Goal: Find specific page/section: Find specific page/section

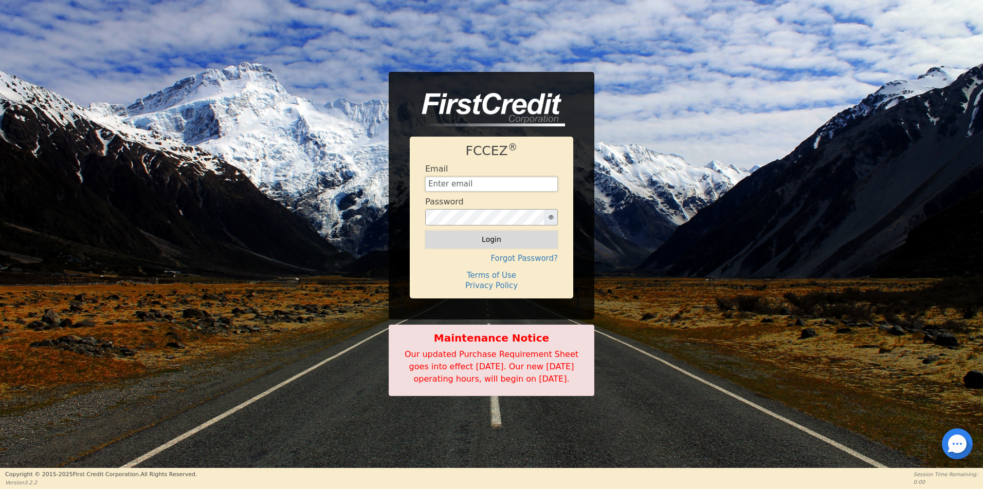
type input "[EMAIL_ADDRESS][DOMAIN_NAME]"
click at [494, 234] on button "Login" at bounding box center [491, 239] width 133 height 17
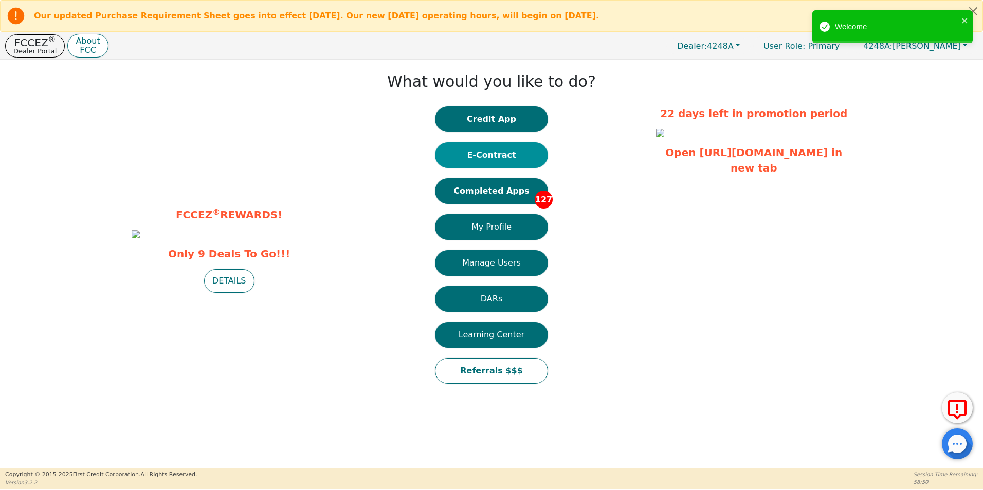
click at [490, 152] on button "E-Contract" at bounding box center [491, 155] width 113 height 26
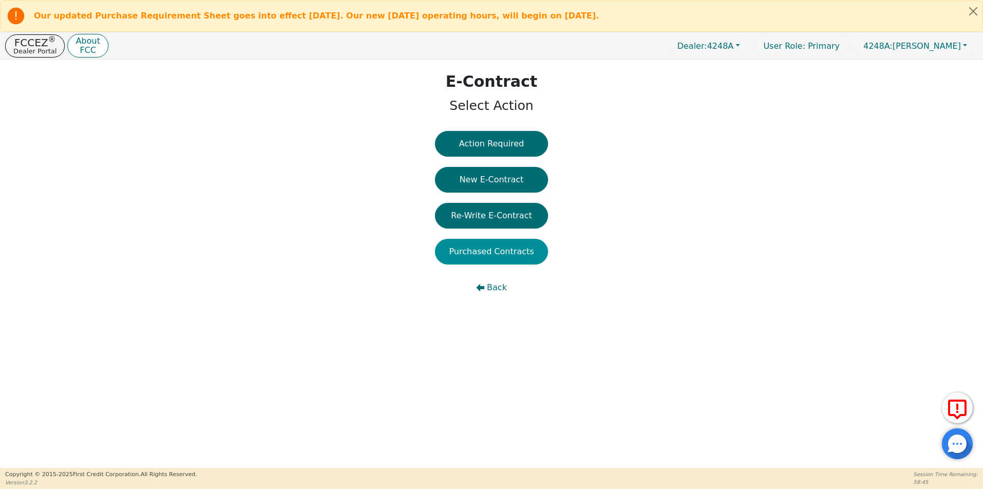
click at [489, 252] on button "Purchased Contracts" at bounding box center [491, 252] width 113 height 26
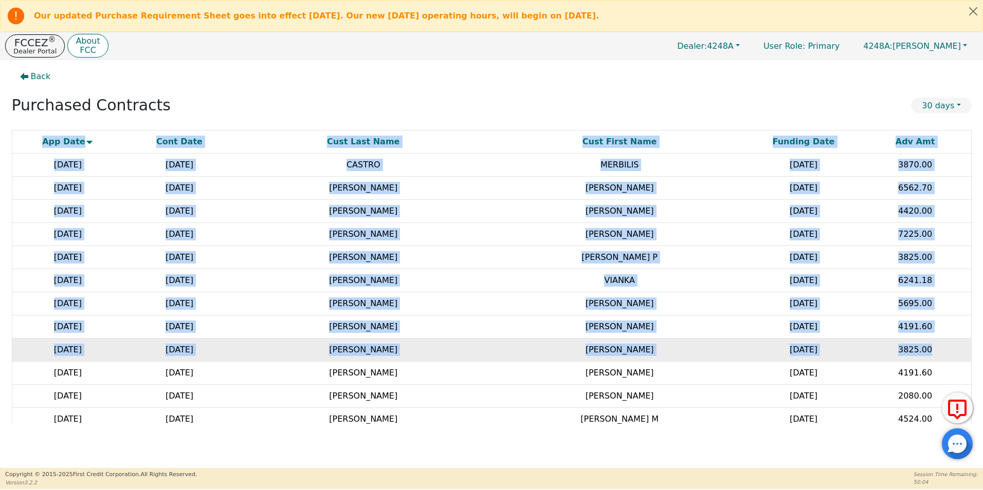
drag, startPoint x: 971, startPoint y: 304, endPoint x: 966, endPoint y: 345, distance: 40.9
click at [966, 345] on div "App Date Cont Date Cust Last Name Cust First Name Funding Date Adv Amt [DATE] […" at bounding box center [491, 277] width 959 height 294
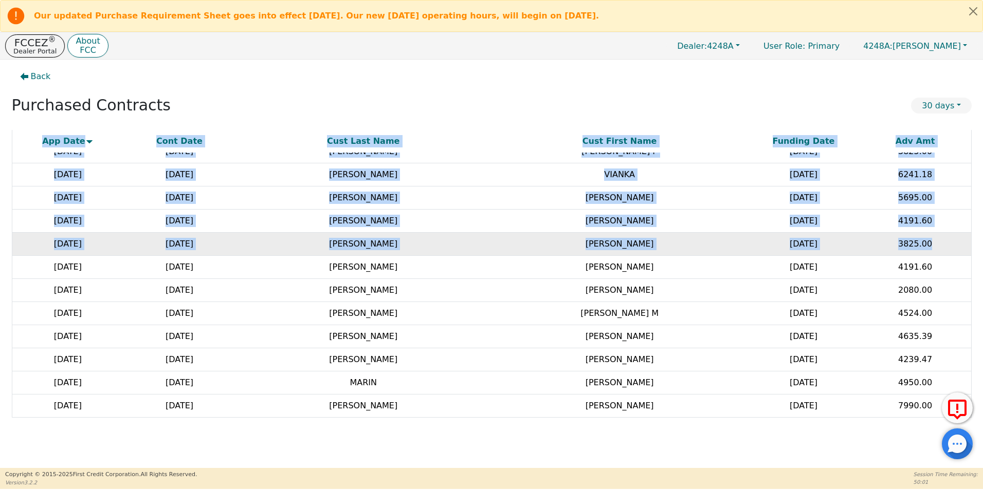
scroll to position [116, 0]
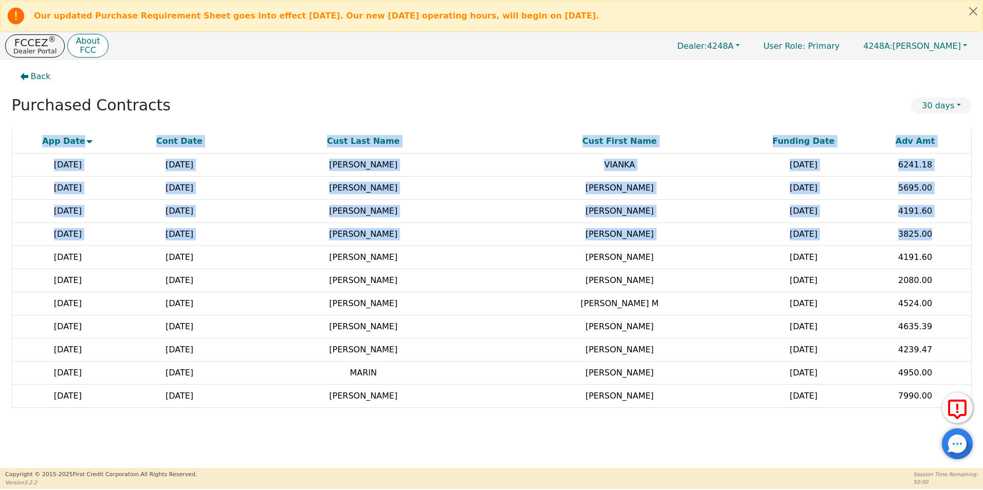
click at [618, 446] on div "Back Purchased Contracts 30 days No Purchased Contracts App Date Cont Date Cust…" at bounding box center [491, 264] width 983 height 409
click at [853, 455] on div "Back Purchased Contracts 30 days No Purchased Contracts App Date Cont Date Cust…" at bounding box center [491, 264] width 983 height 409
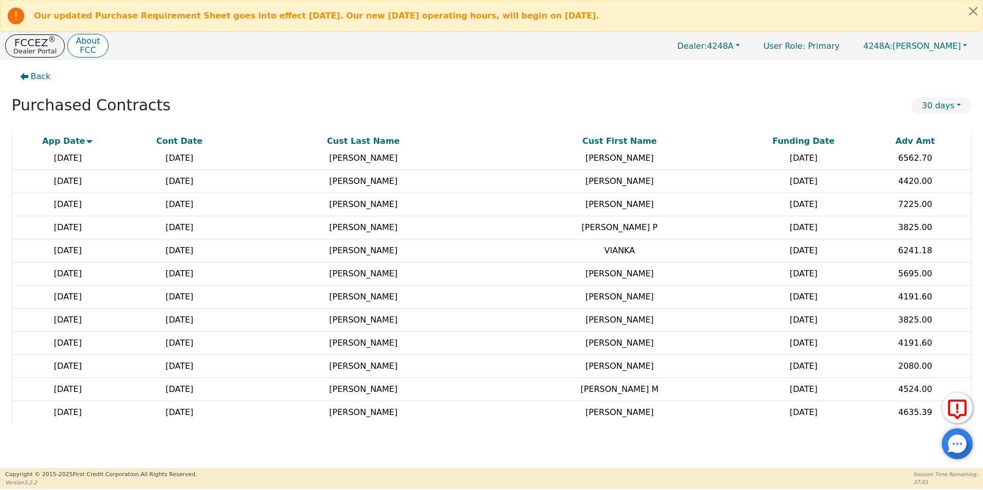
scroll to position [0, 0]
